Goal: Use online tool/utility: Utilize a website feature to perform a specific function

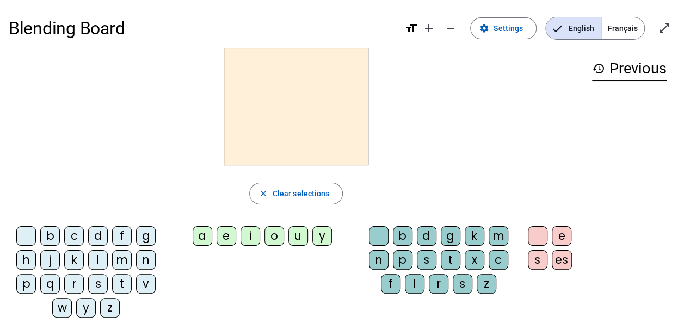
click at [102, 257] on div "l" at bounding box center [98, 260] width 20 height 20
click at [198, 237] on div "a" at bounding box center [203, 236] width 20 height 20
click at [223, 235] on div "e" at bounding box center [227, 236] width 20 height 20
click at [278, 237] on div "o" at bounding box center [275, 236] width 20 height 20
click at [122, 261] on div "m" at bounding box center [122, 260] width 20 height 20
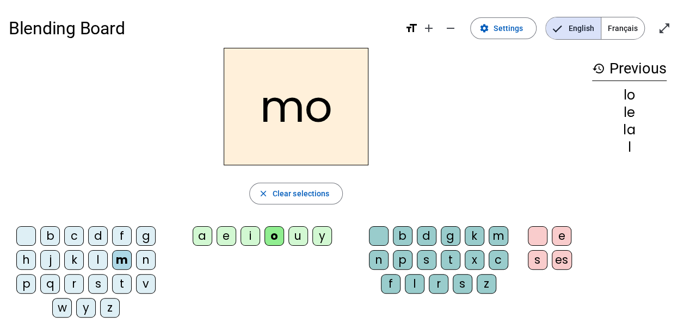
click at [199, 235] on div "a" at bounding box center [203, 236] width 20 height 20
click at [226, 236] on div "e" at bounding box center [227, 236] width 20 height 20
click at [100, 259] on div "l" at bounding box center [98, 260] width 20 height 20
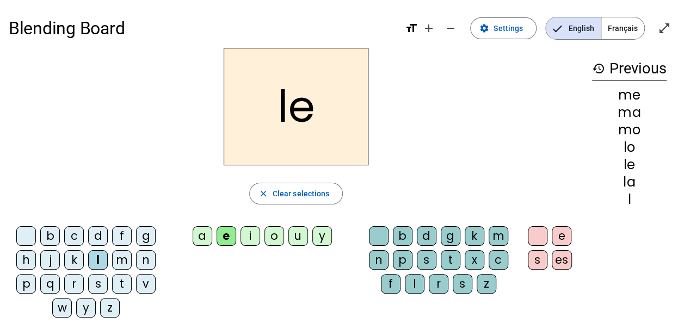
click at [199, 238] on div "a" at bounding box center [203, 236] width 20 height 20
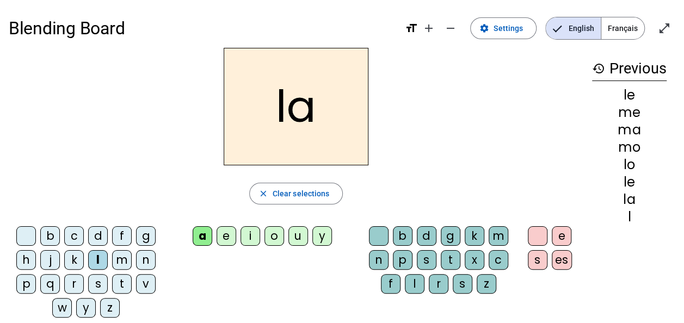
click at [495, 256] on div "c" at bounding box center [499, 260] width 20 height 20
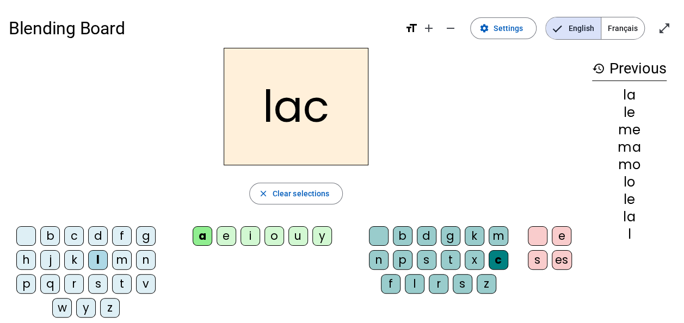
click at [453, 258] on div "t" at bounding box center [451, 260] width 20 height 20
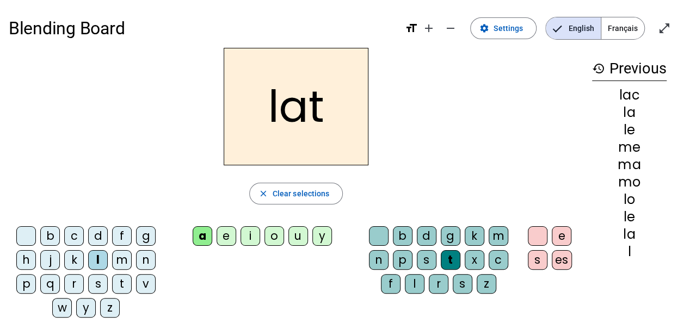
click at [386, 232] on div at bounding box center [379, 236] width 20 height 20
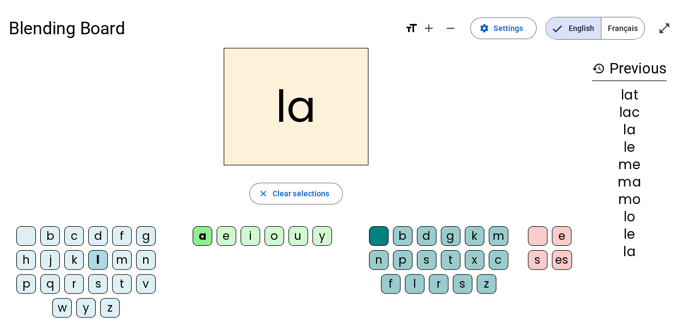
click at [47, 237] on div "b" at bounding box center [50, 236] width 20 height 20
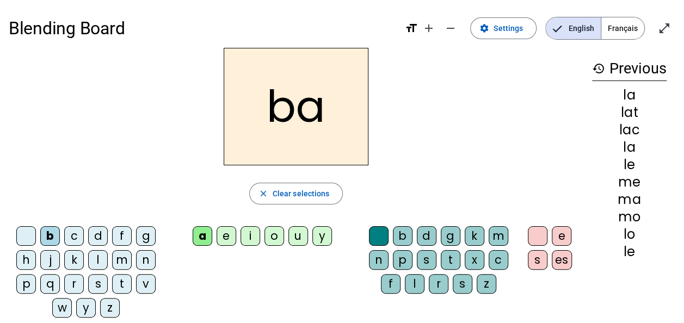
click at [100, 263] on div "l" at bounding box center [98, 260] width 20 height 20
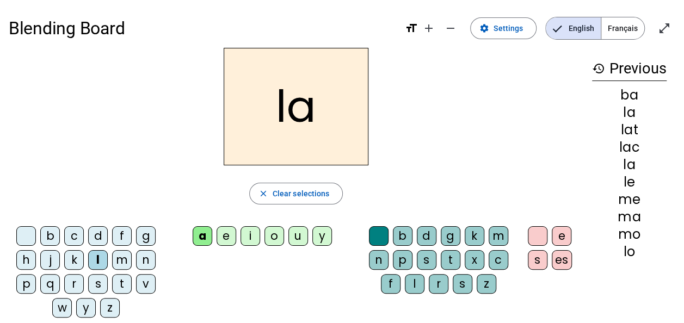
click at [228, 239] on div "e" at bounding box center [227, 236] width 20 height 20
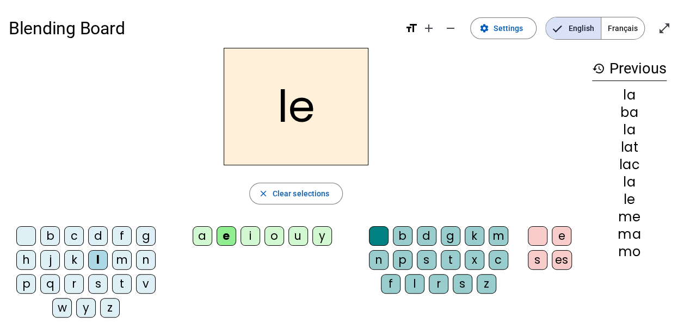
click at [249, 240] on div "i" at bounding box center [251, 236] width 20 height 20
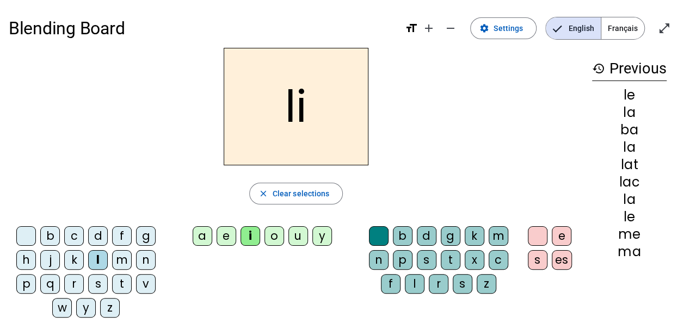
click at [450, 258] on div "t" at bounding box center [451, 260] width 20 height 20
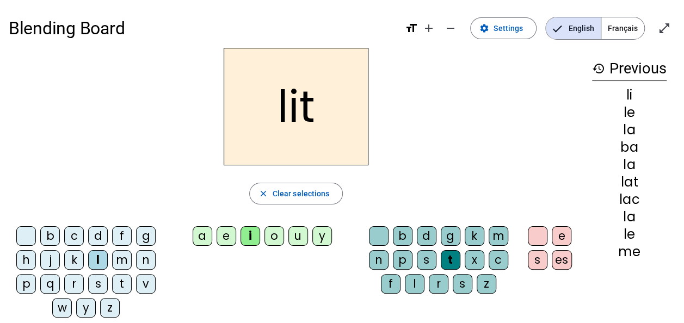
click at [434, 108] on div "lit" at bounding box center [296, 107] width 575 height 118
